Goal: Communication & Community: Answer question/provide support

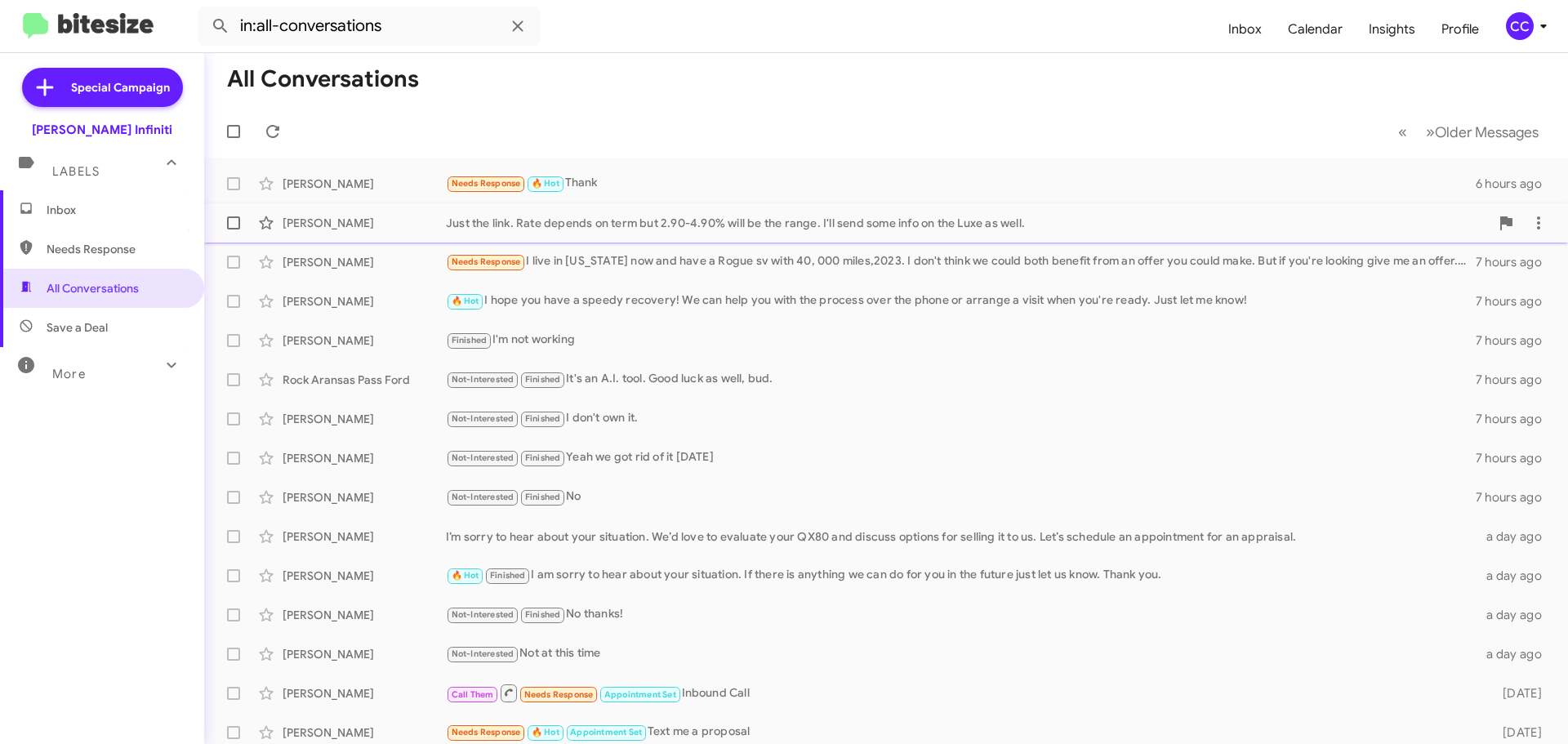
click at [377, 213] on div "Justin Lee Just the link. Rate depends on term but 2.90-4.90% will be the range…" at bounding box center [885, 223] width 1338 height 33
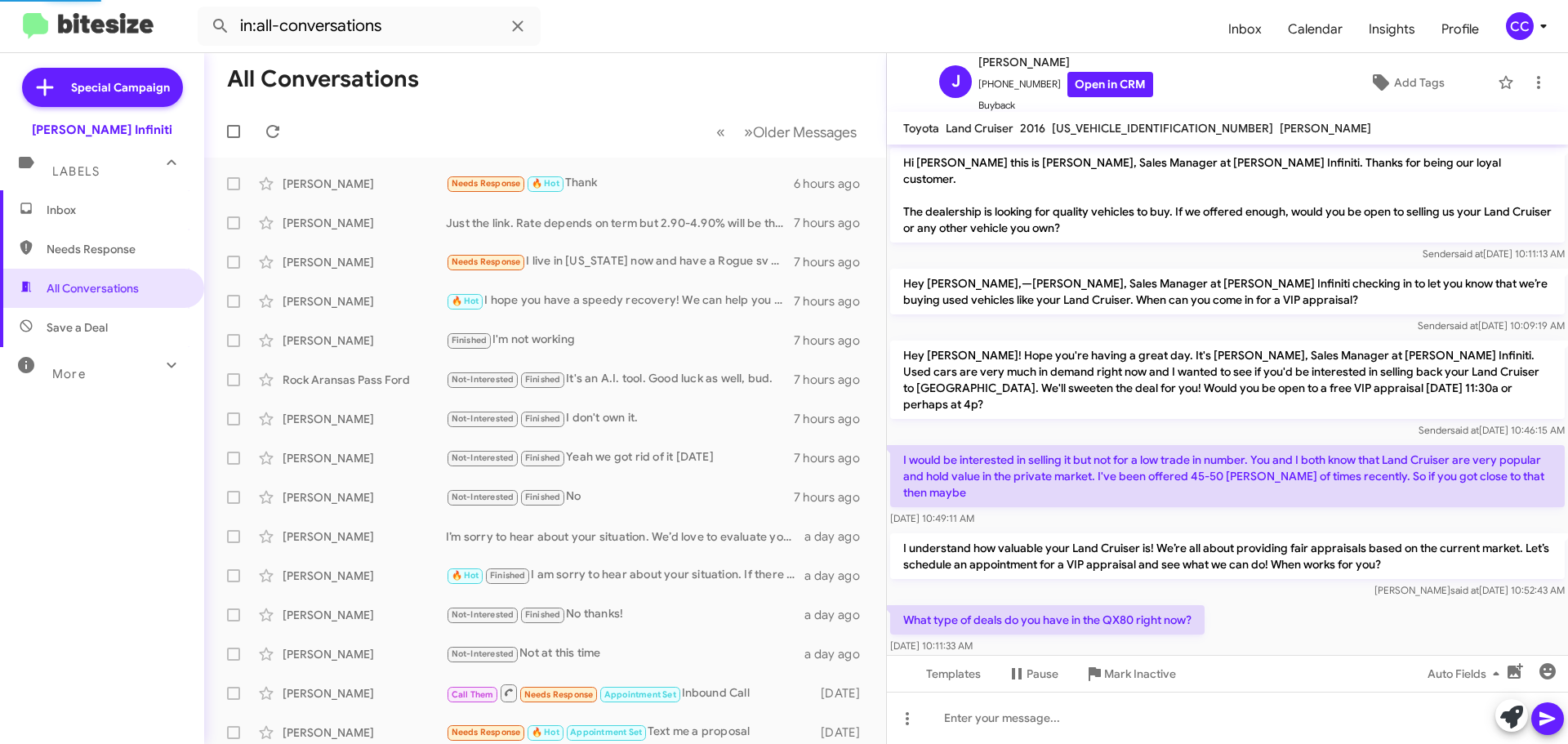
scroll to position [602, 0]
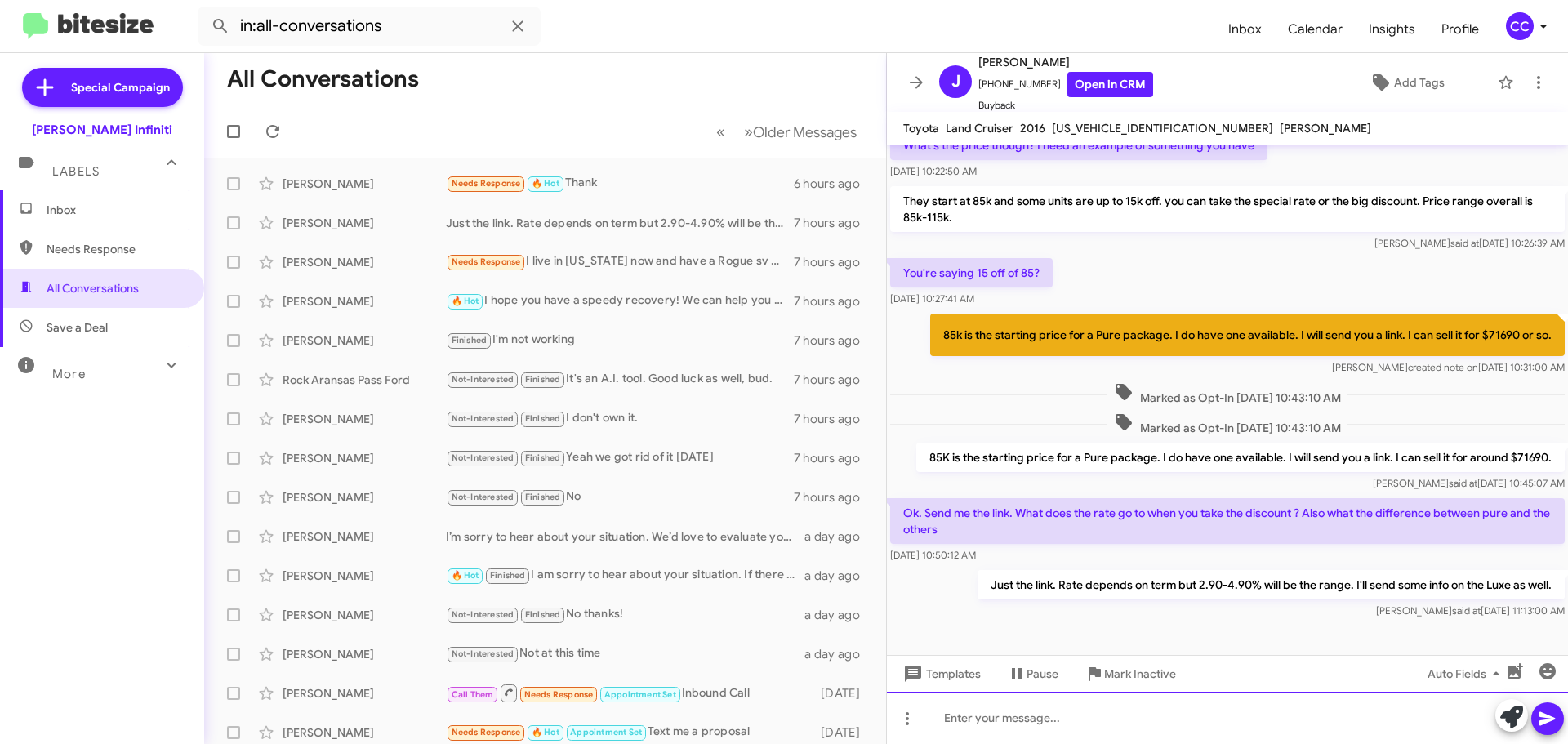
click at [1110, 710] on div at bounding box center [1227, 719] width 681 height 53
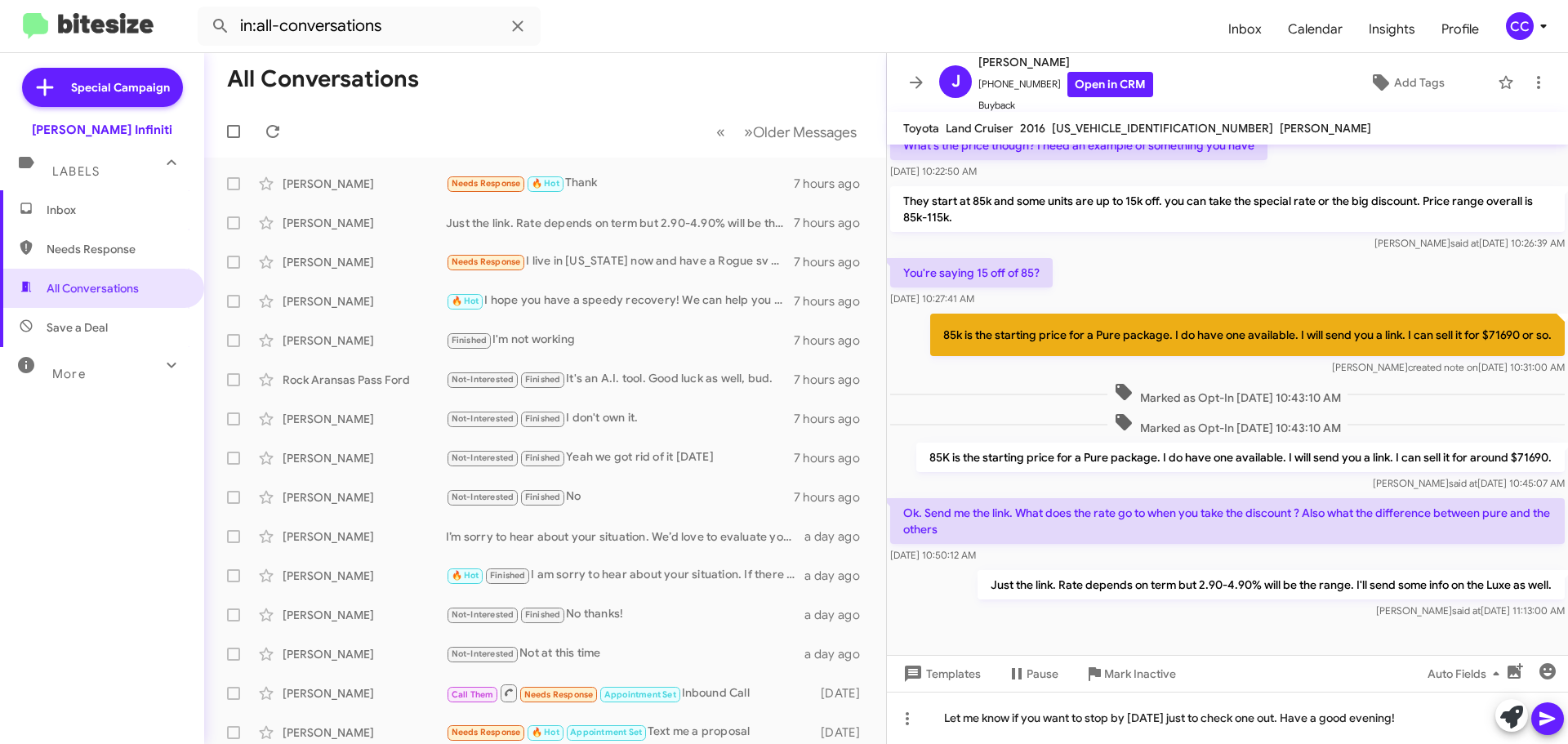
click at [1547, 719] on icon at bounding box center [1547, 719] width 20 height 20
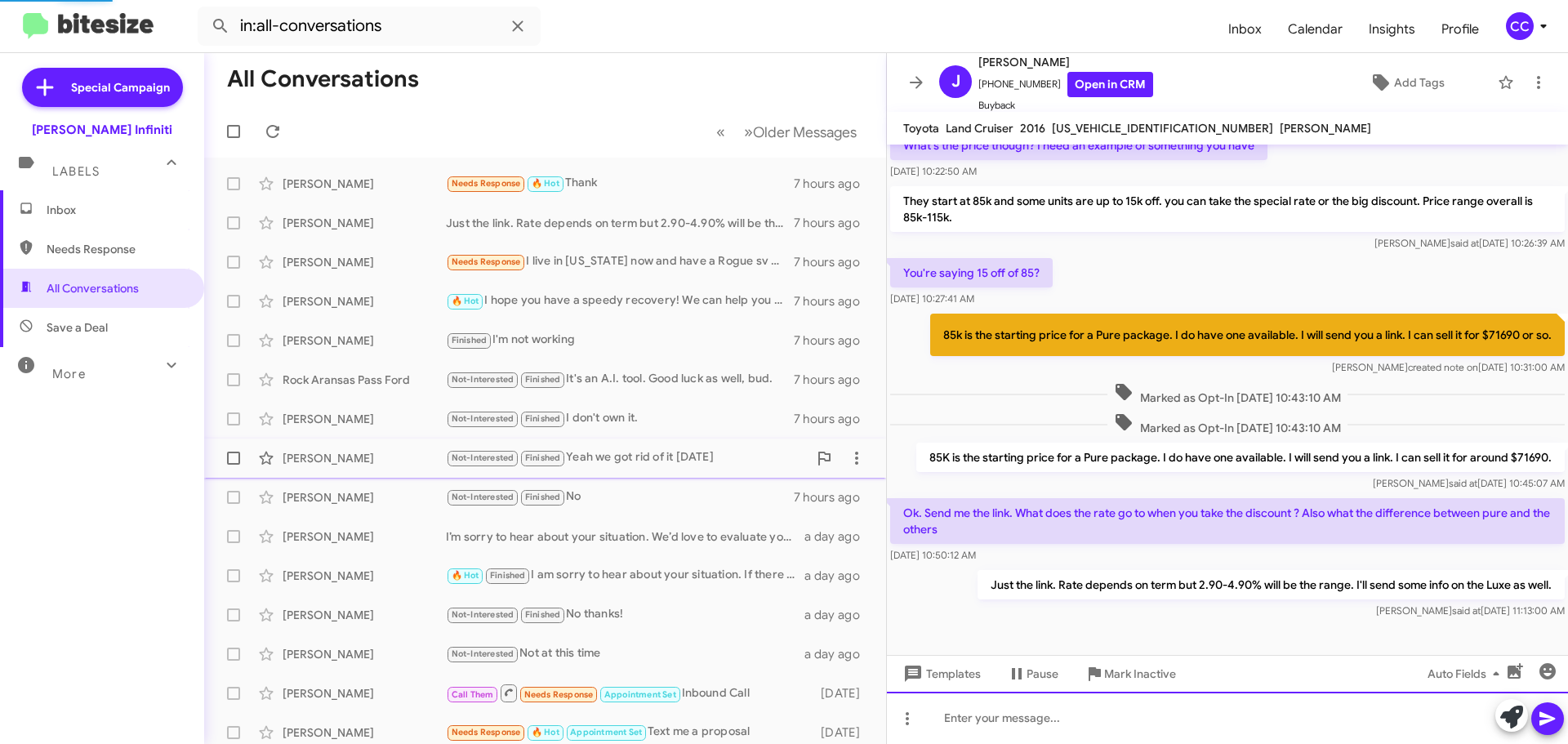
scroll to position [0, 0]
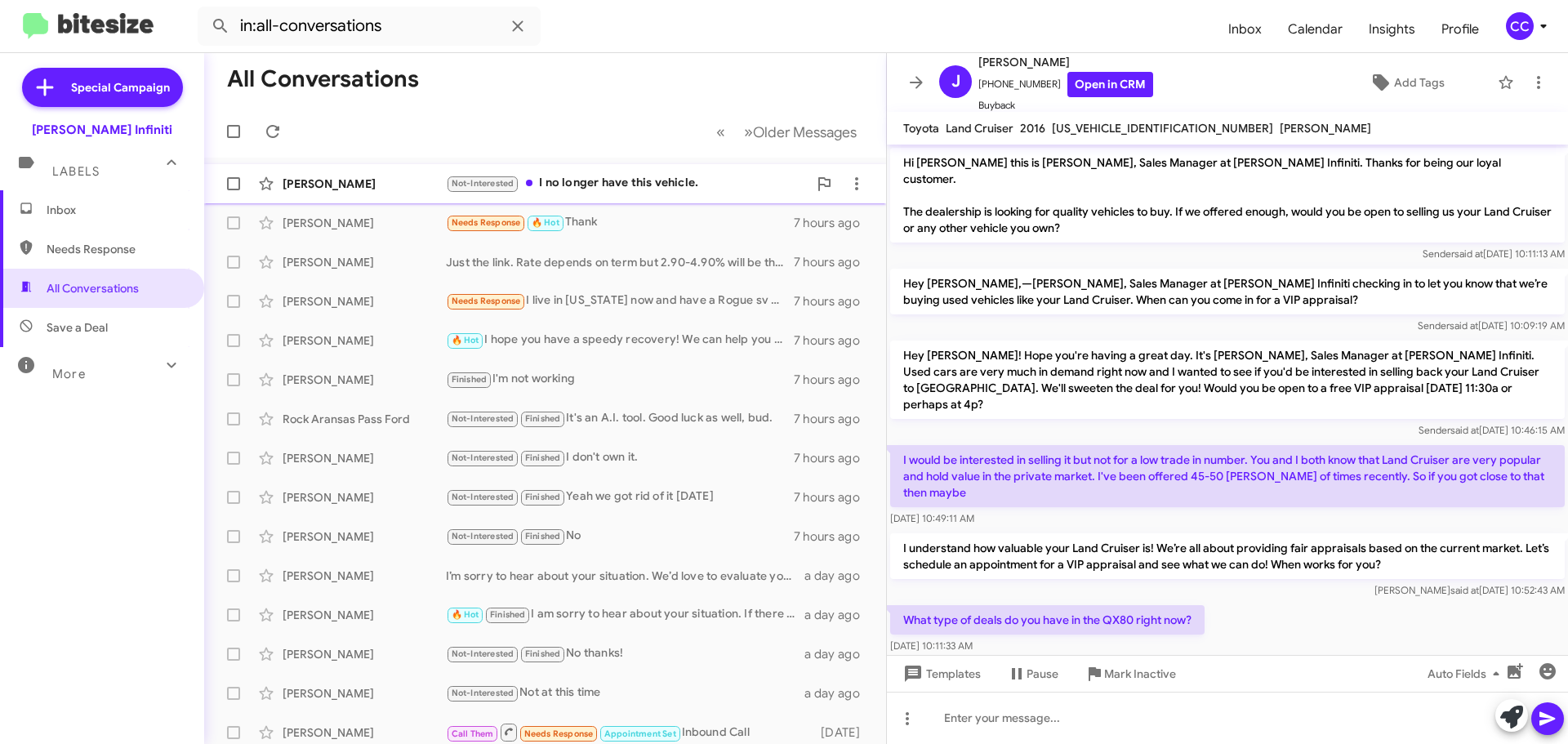
click at [639, 183] on div "Not-Interested I no longer have this vehicle." at bounding box center [627, 183] width 362 height 19
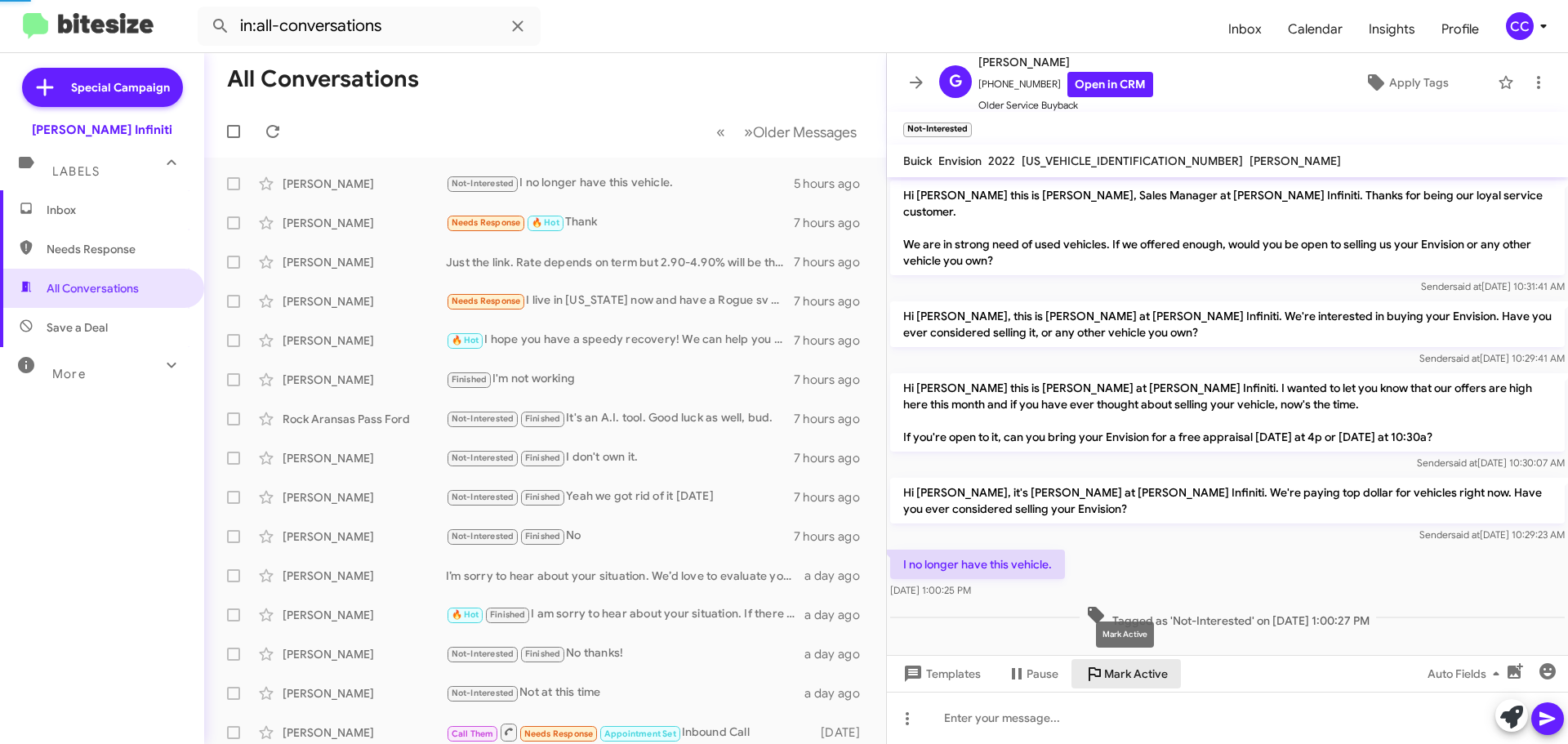
click at [1132, 663] on span "Mark Active" at bounding box center [1135, 674] width 63 height 29
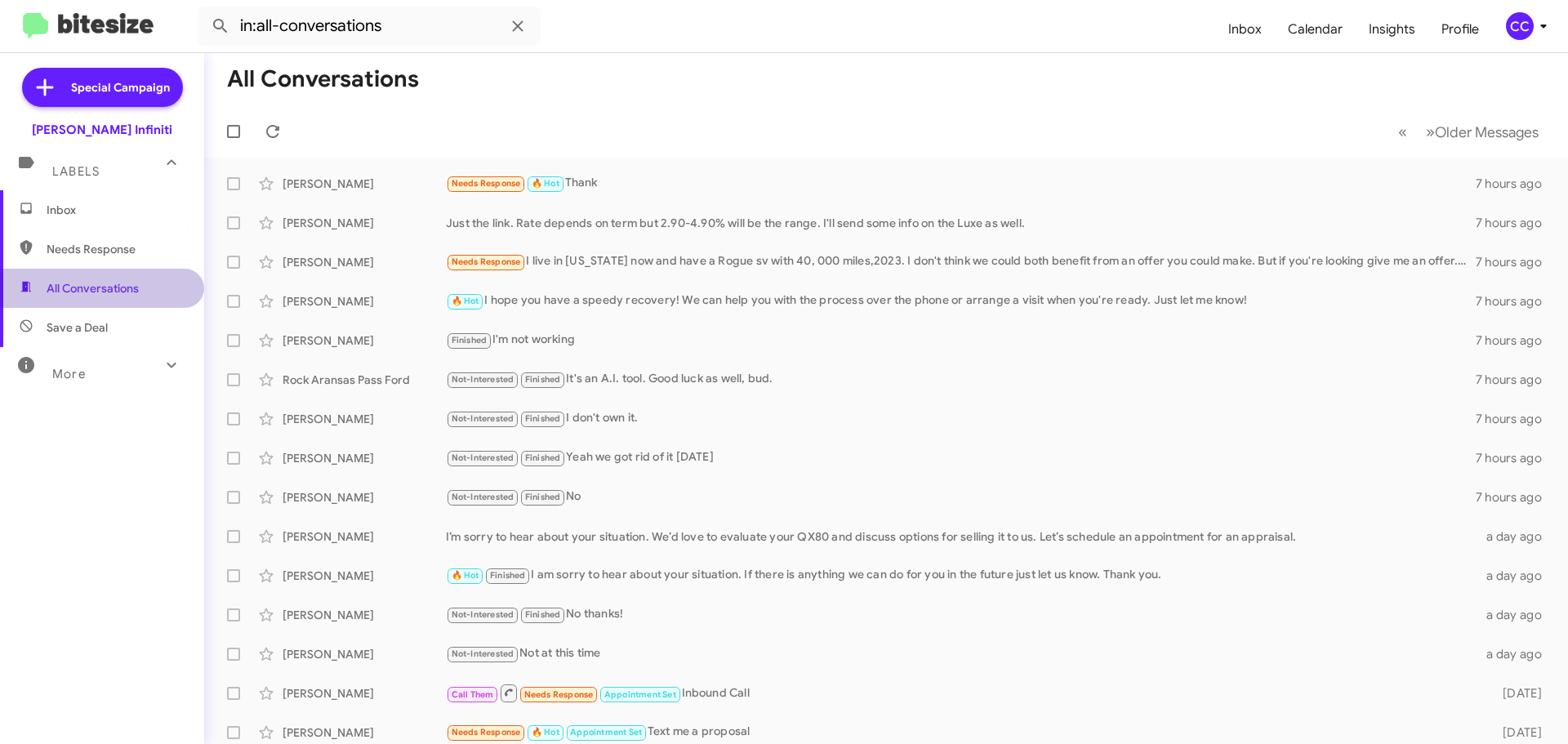
click at [115, 278] on span "All Conversations" at bounding box center [102, 288] width 204 height 39
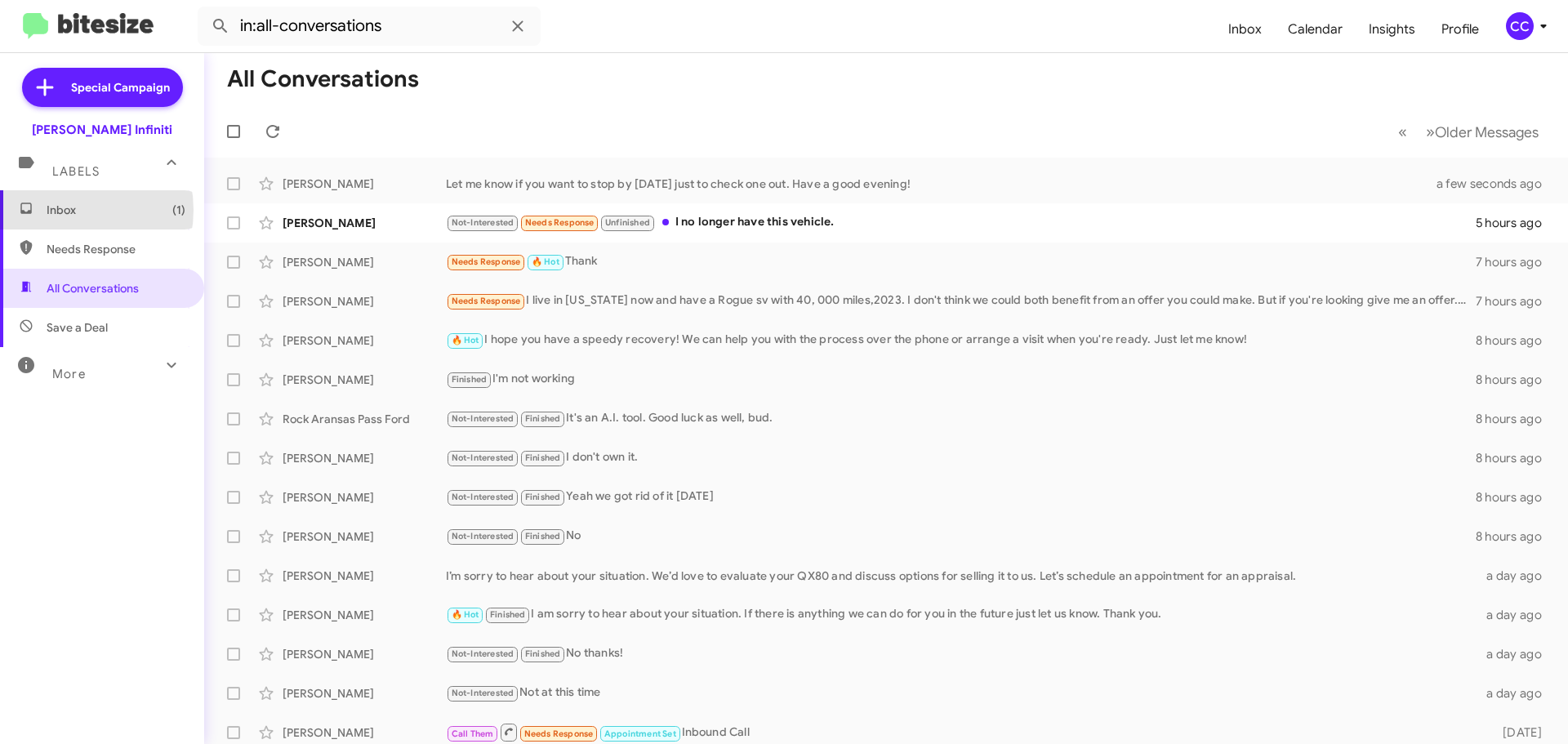
click at [63, 210] on span "Inbox (1)" at bounding box center [115, 210] width 139 height 16
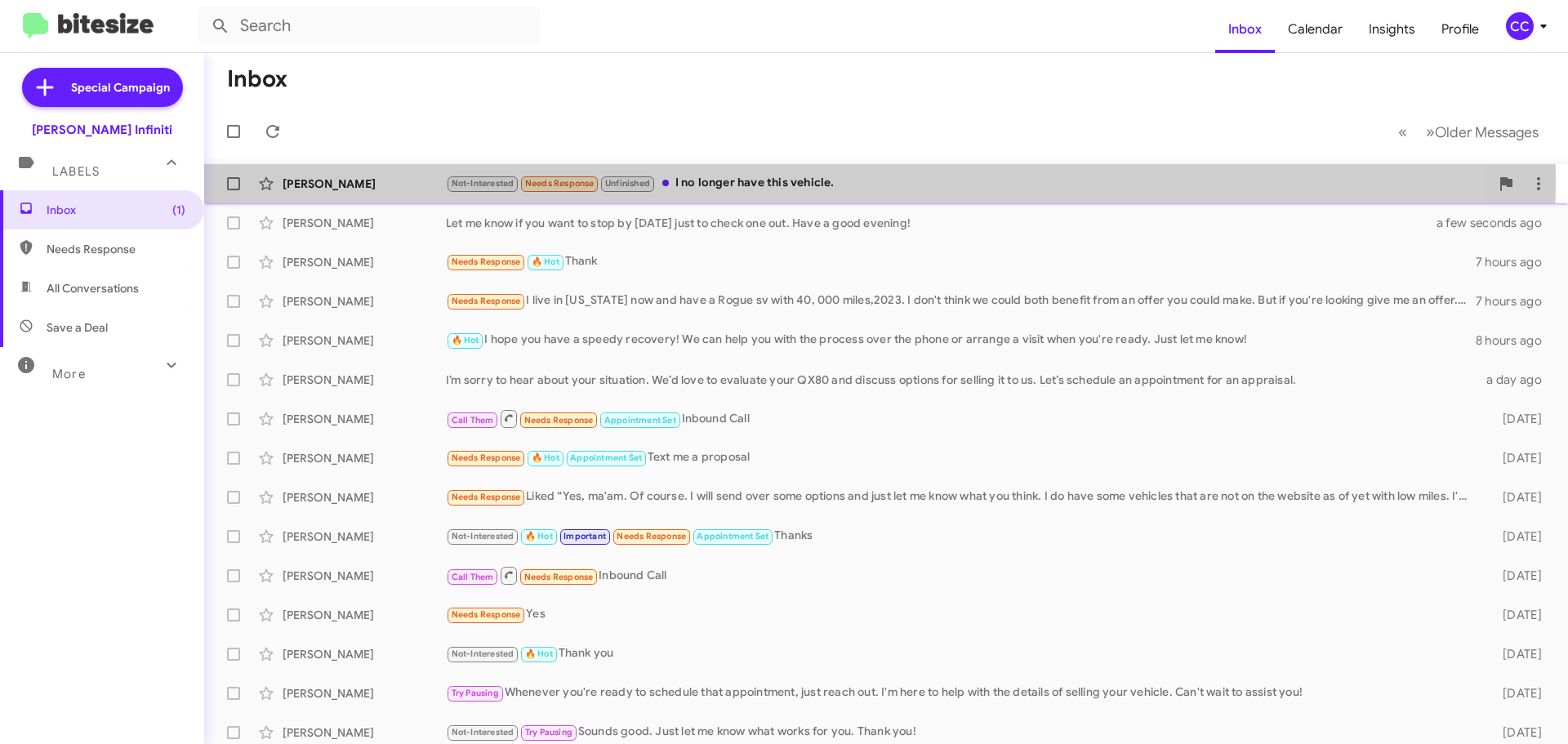
click at [794, 181] on div "Not-Interested Needs Response Unfinished I no longer have this vehicle." at bounding box center [968, 183] width 1044 height 19
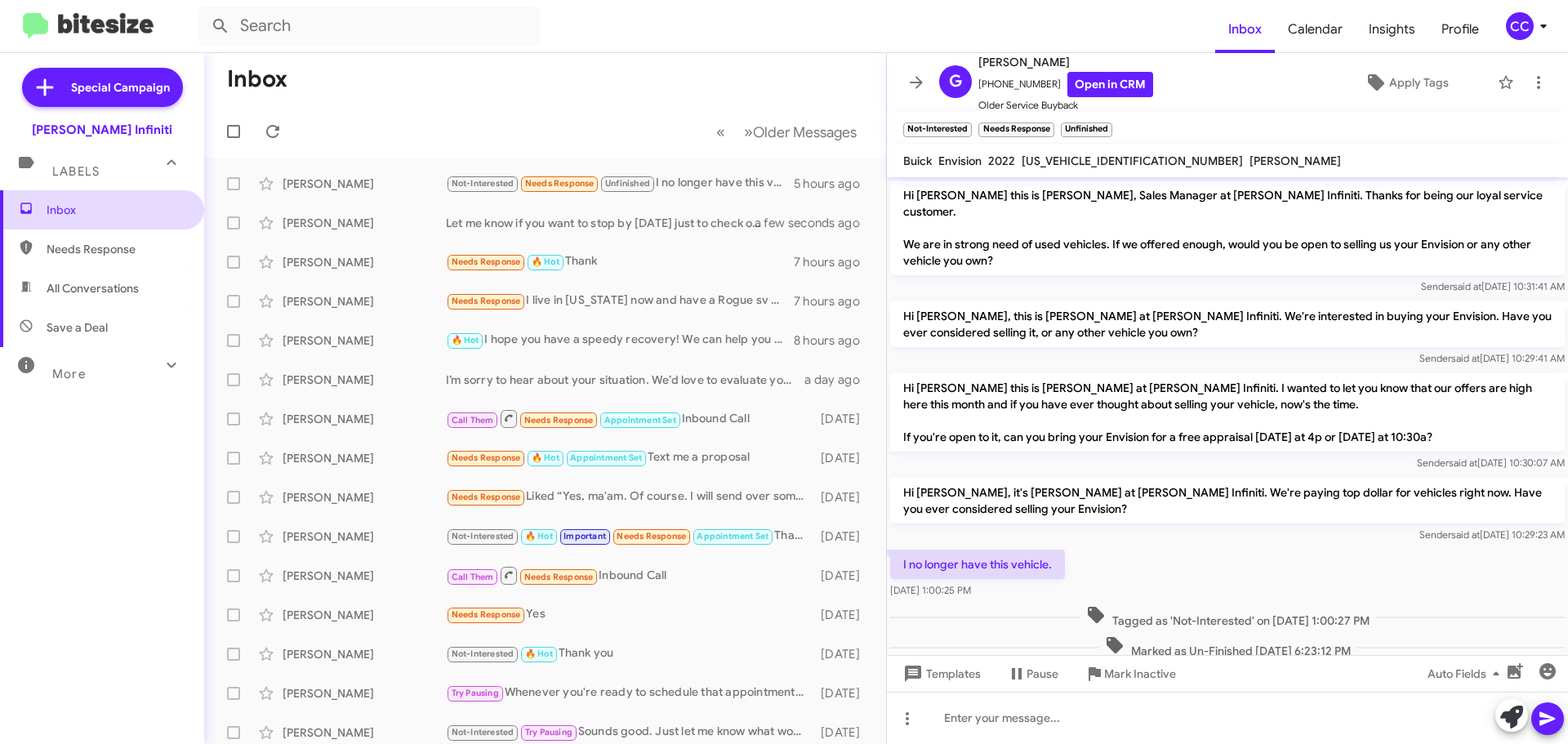
click at [99, 210] on span "Inbox" at bounding box center [115, 210] width 139 height 16
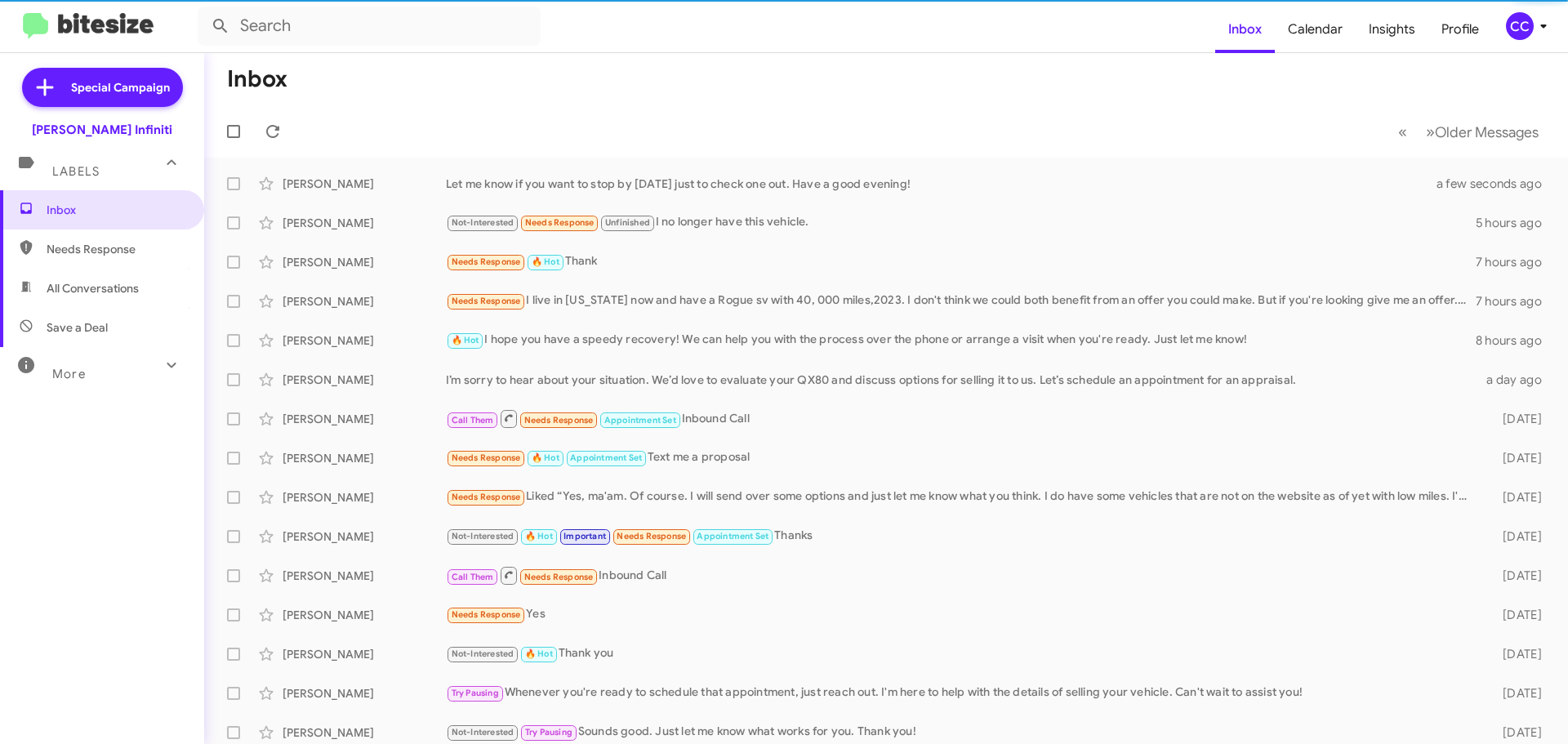
click at [118, 302] on span "All Conversations" at bounding box center [102, 288] width 204 height 39
type input "in:all-conversations"
